Goal: Find specific page/section

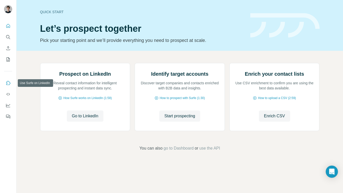
click at [7, 84] on icon "Use Surfe on LinkedIn" at bounding box center [8, 83] width 5 height 5
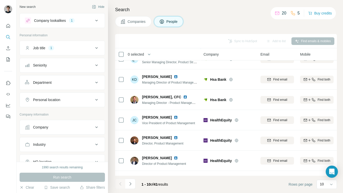
scroll to position [88, 0]
